Goal: Find specific page/section: Find specific page/section

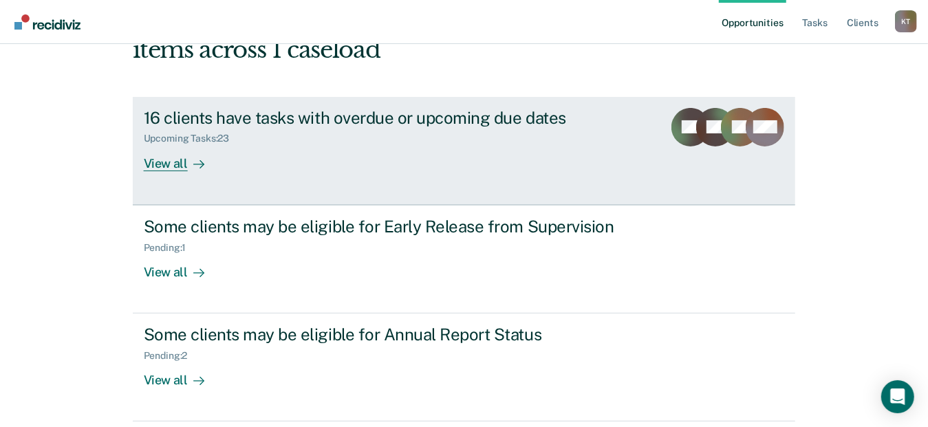
scroll to position [115, 0]
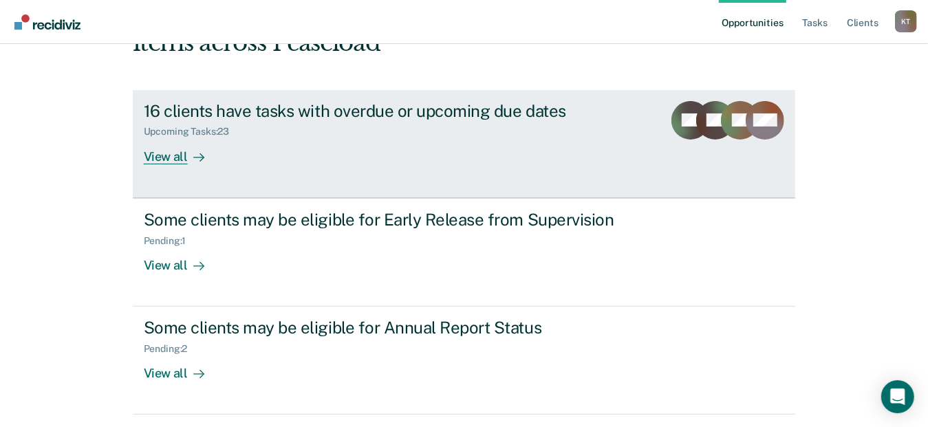
click at [188, 154] on div at bounding box center [196, 157] width 17 height 16
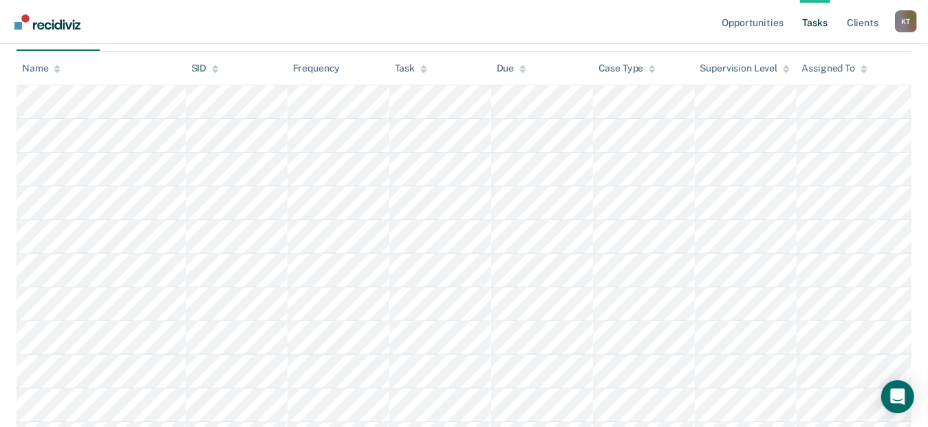
scroll to position [116, 0]
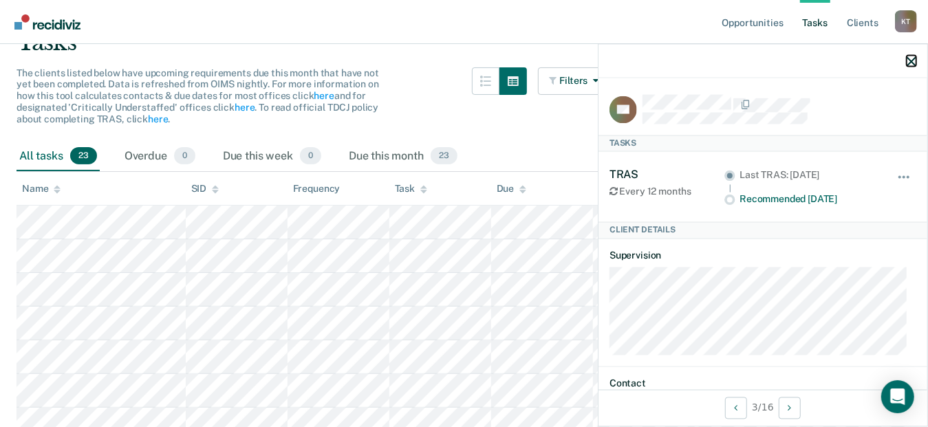
click at [908, 61] on icon "button" at bounding box center [911, 61] width 10 height 10
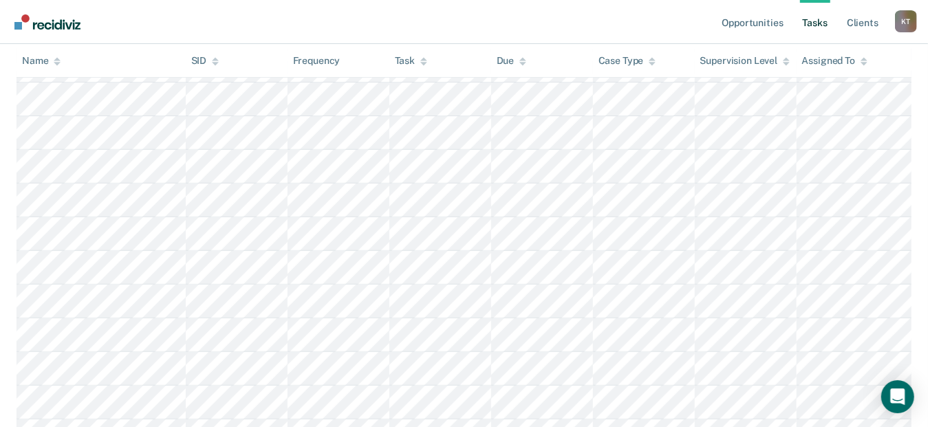
scroll to position [273, 0]
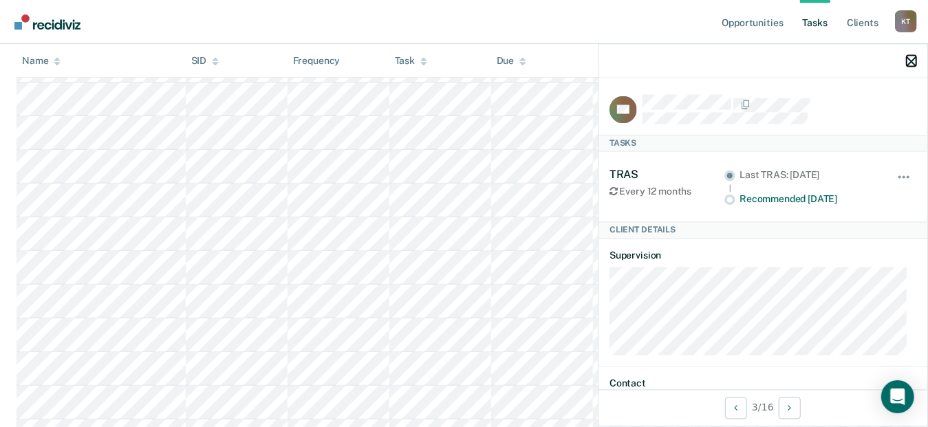
click at [910, 62] on icon "button" at bounding box center [911, 61] width 10 height 10
click at [912, 63] on icon "button" at bounding box center [911, 61] width 10 height 10
